Goal: Task Accomplishment & Management: Manage account settings

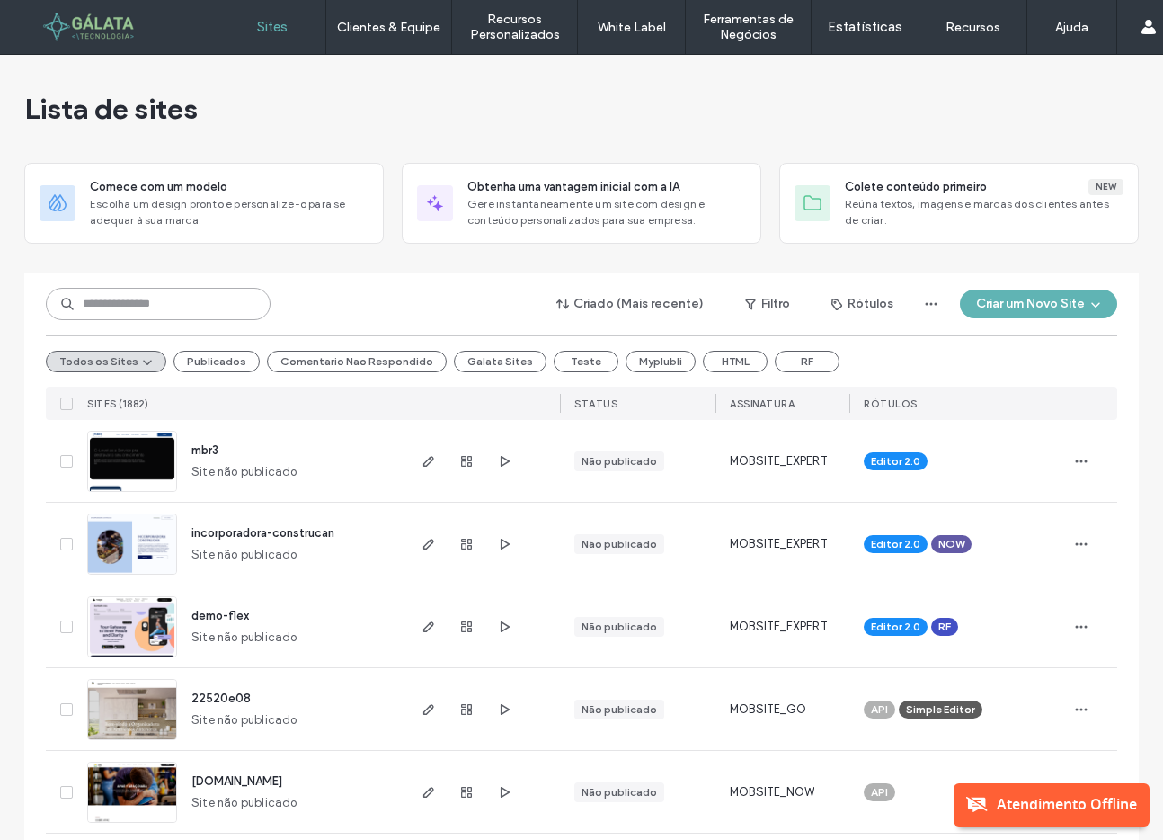
click at [198, 311] on input at bounding box center [158, 304] width 225 height 32
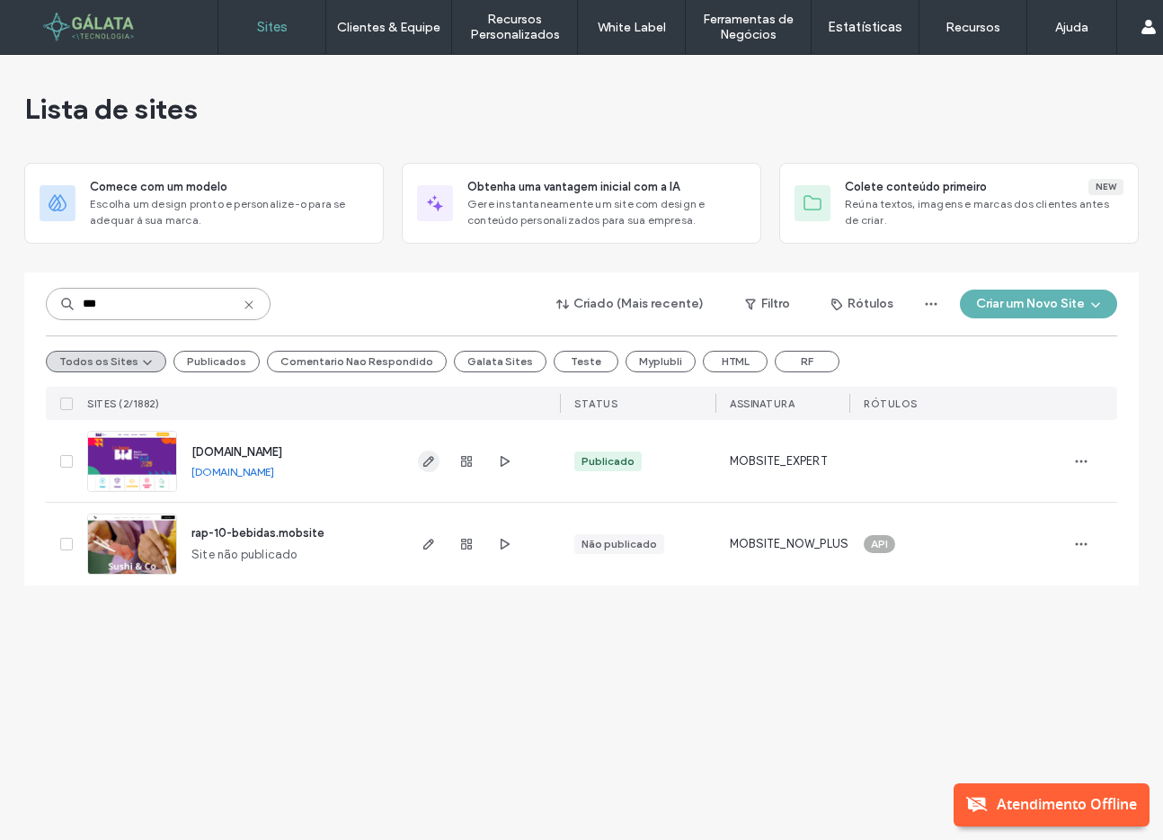
type input "***"
click at [427, 461] on icon "button" at bounding box center [429, 461] width 14 height 14
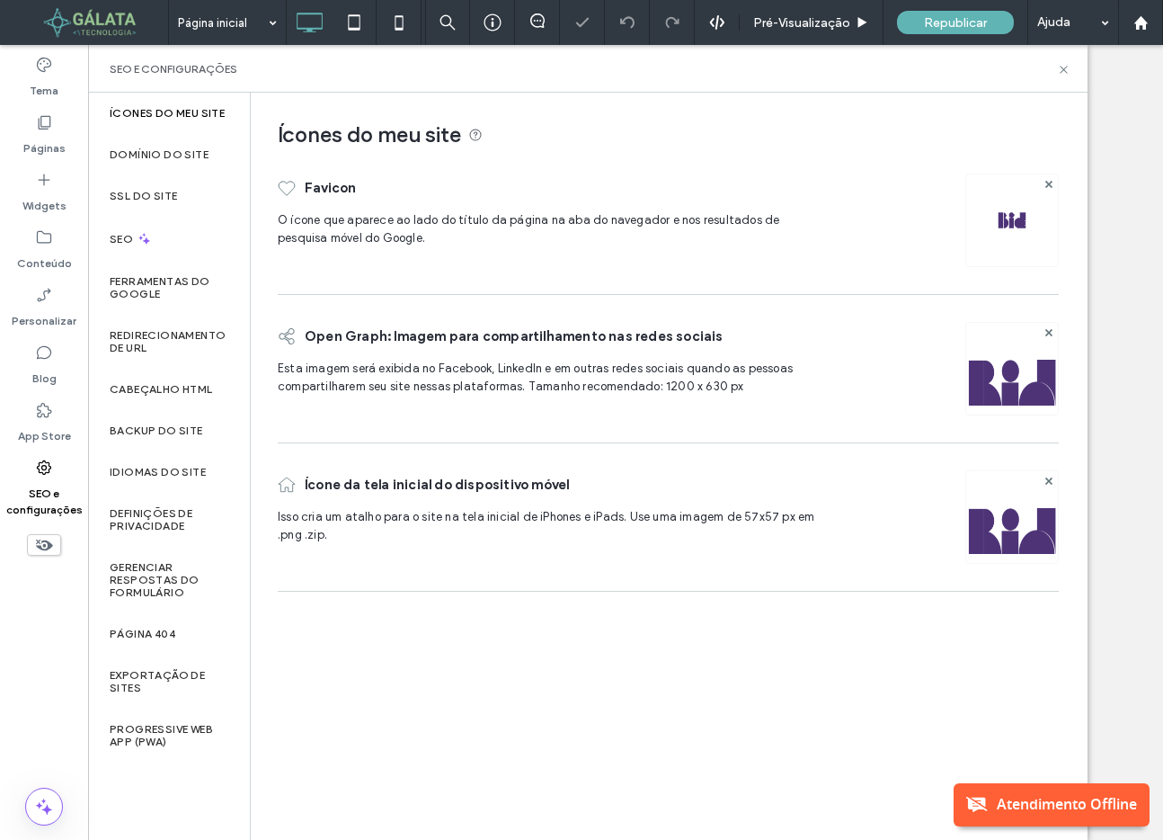
click at [187, 156] on label "Domínio do site" at bounding box center [159, 154] width 99 height 13
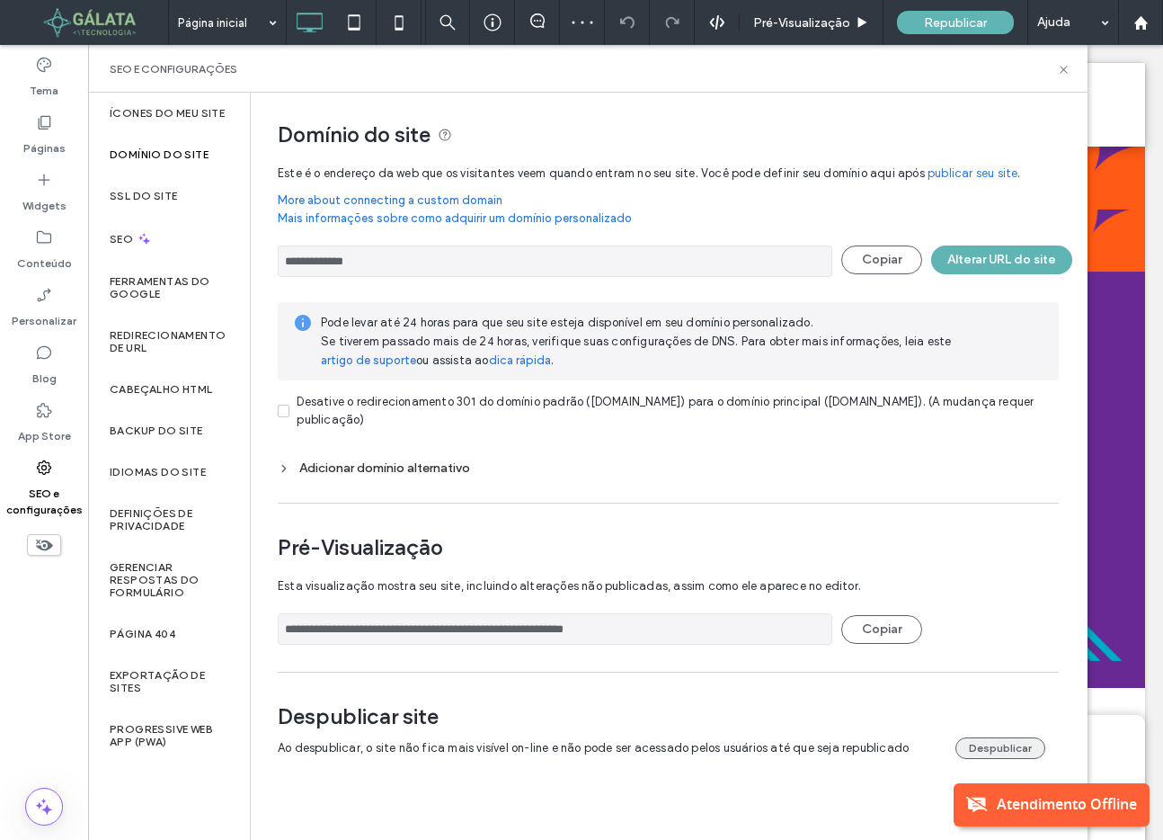
click at [1001, 749] on button "Despublicar" at bounding box center [1001, 748] width 90 height 22
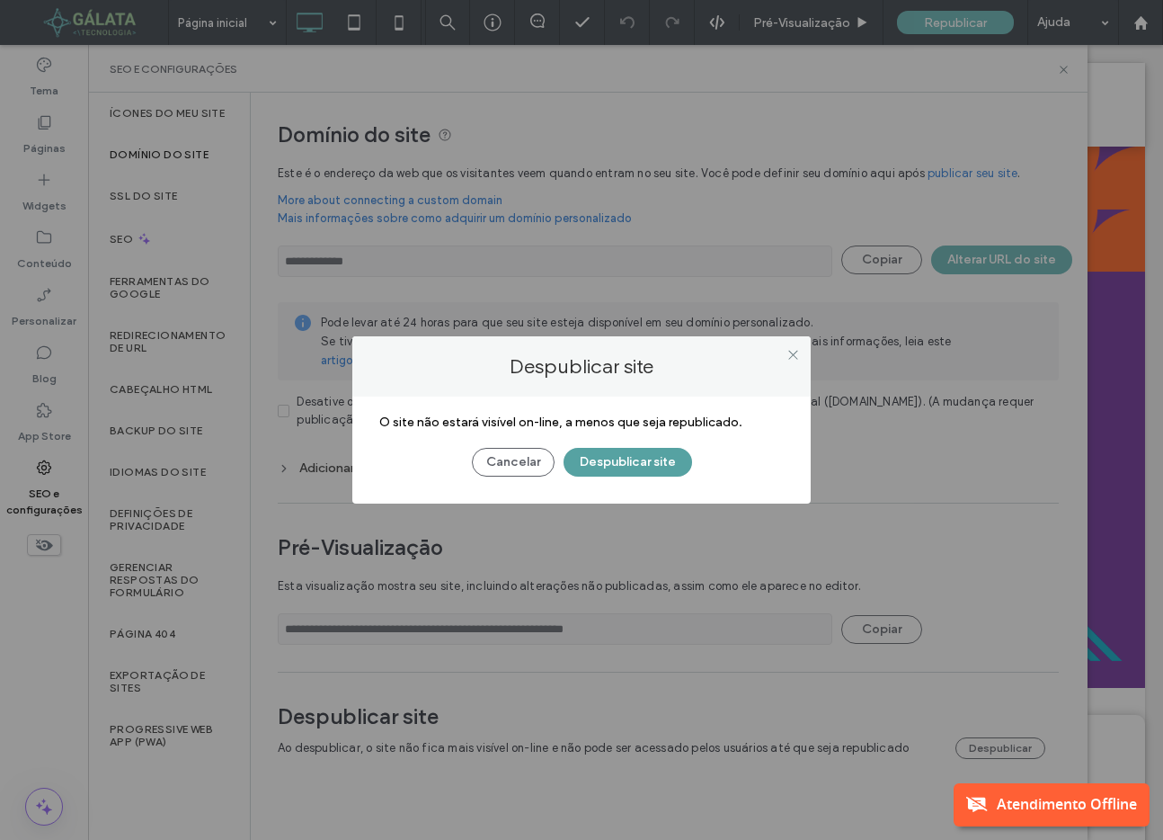
click at [633, 466] on button "Despublicar site" at bounding box center [628, 462] width 129 height 29
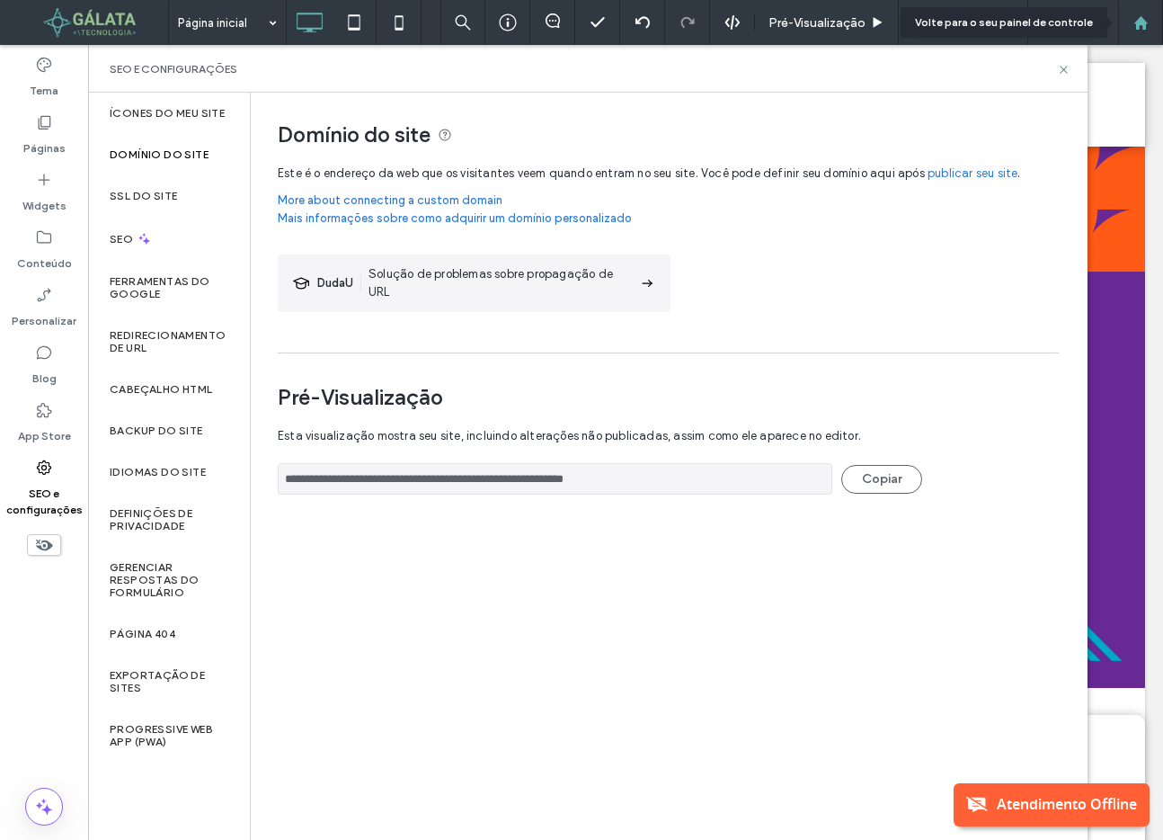
click at [1142, 24] on icon at bounding box center [1141, 22] width 15 height 15
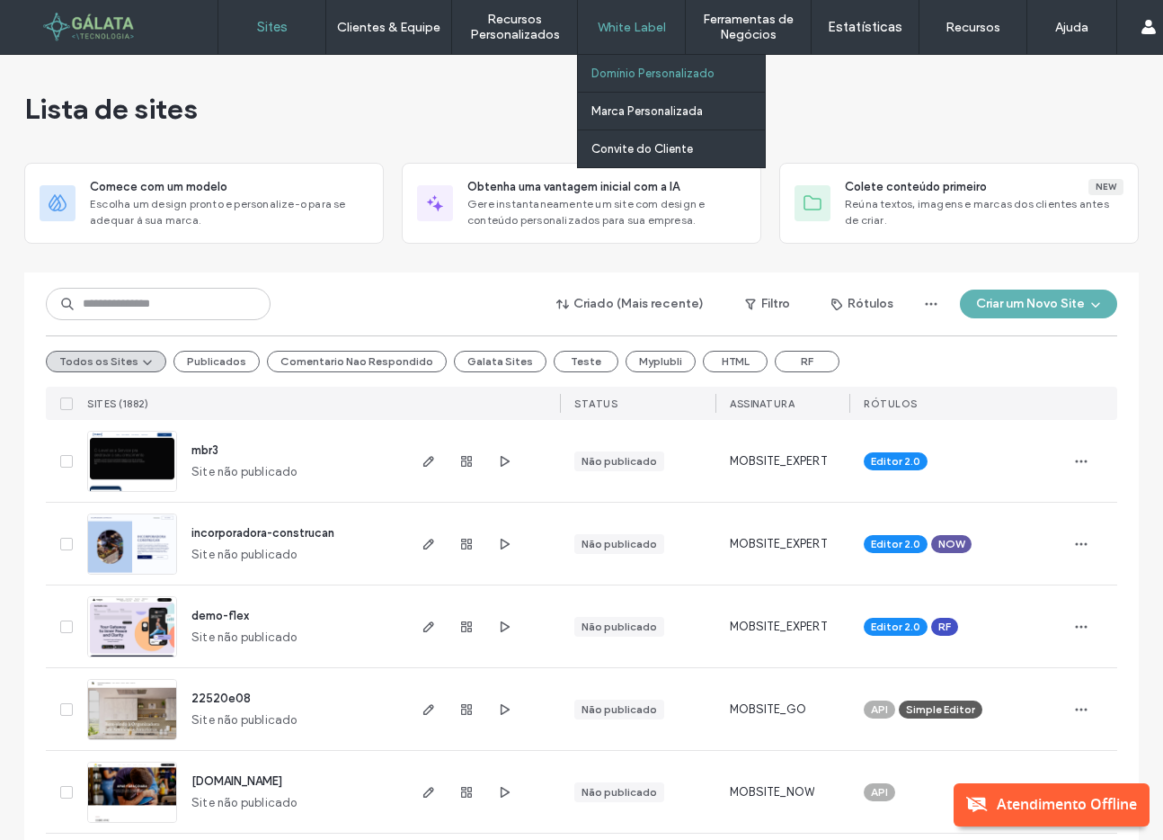
click at [617, 84] on link "Domínio Personalizado" at bounding box center [679, 73] width 174 height 37
